Goal: Check status

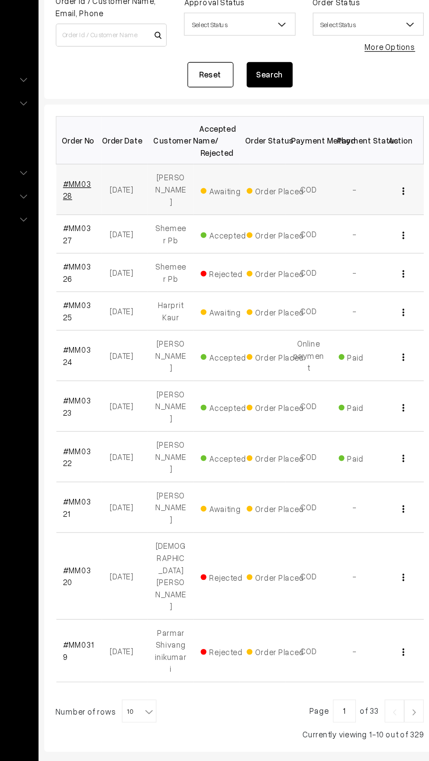
click at [156, 231] on link "#MM0328" at bounding box center [147, 237] width 21 height 17
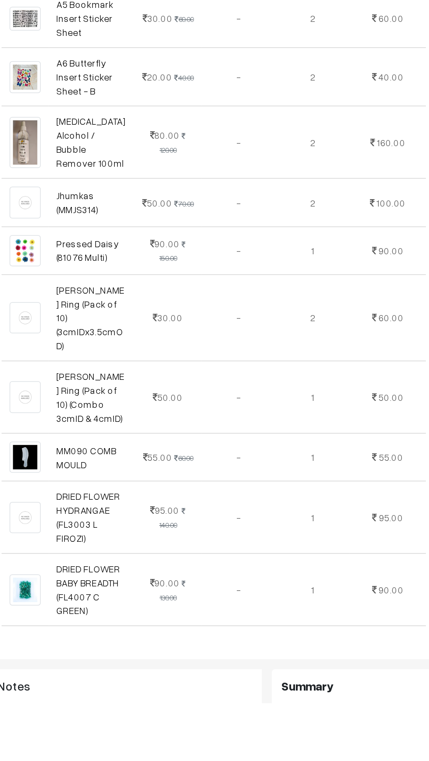
scroll to position [1229, 0]
